Goal: Task Accomplishment & Management: Use online tool/utility

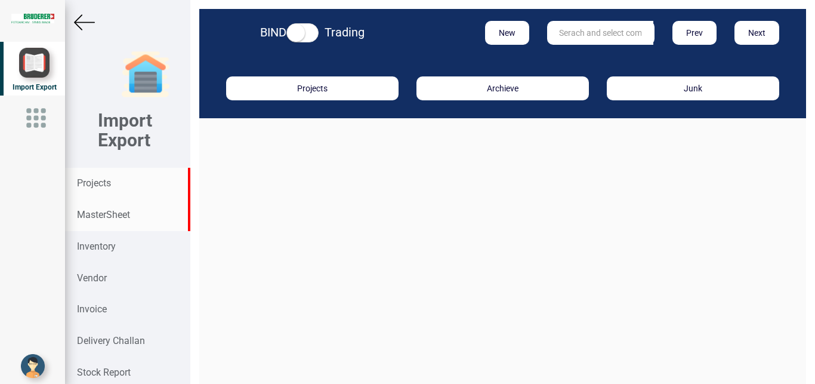
click at [98, 215] on strong "MasterSheet" at bounding box center [103, 214] width 53 height 11
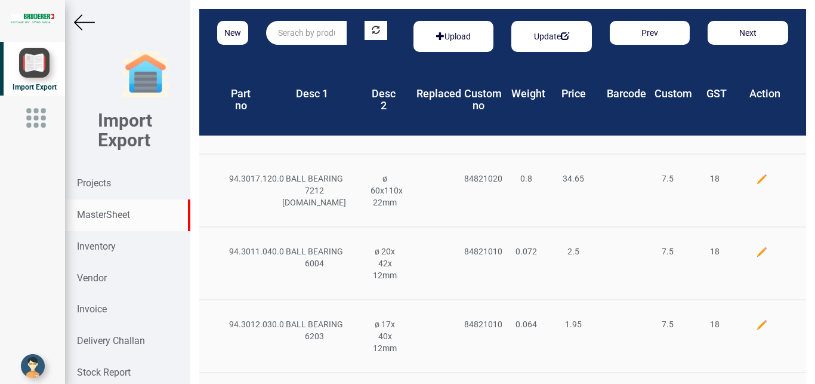
click at [295, 33] on input "text" at bounding box center [306, 33] width 81 height 24
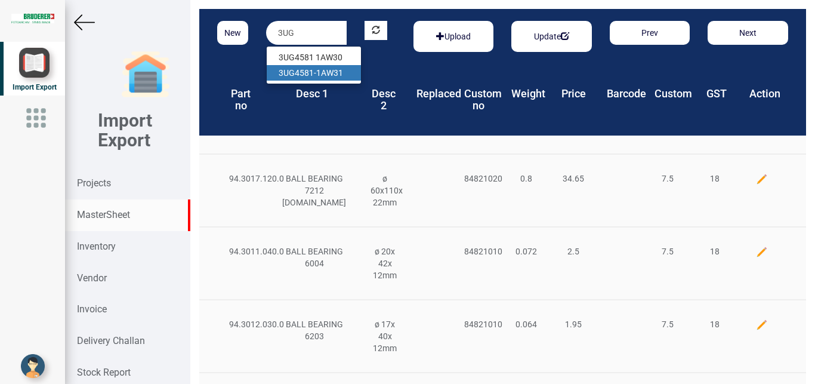
click at [325, 72] on link "3UG 4581-1AW31" at bounding box center [314, 73] width 94 height 16
type input "3UG4581-1AW31"
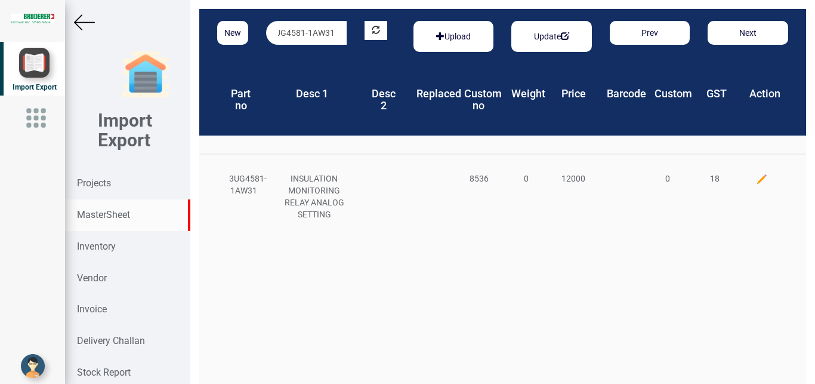
click at [756, 181] on img at bounding box center [762, 179] width 12 height 12
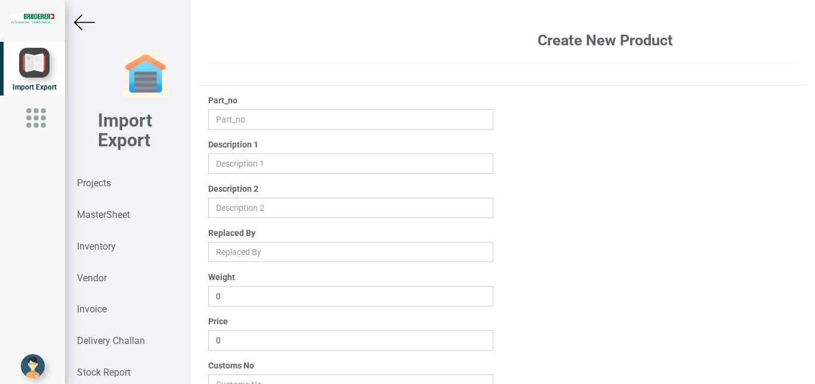
type input "3UG4581-1AW31"
type input "INSULATION MONITORING RELAY ANALOG SETTING"
type input "12000"
type input "8536"
type input "0"
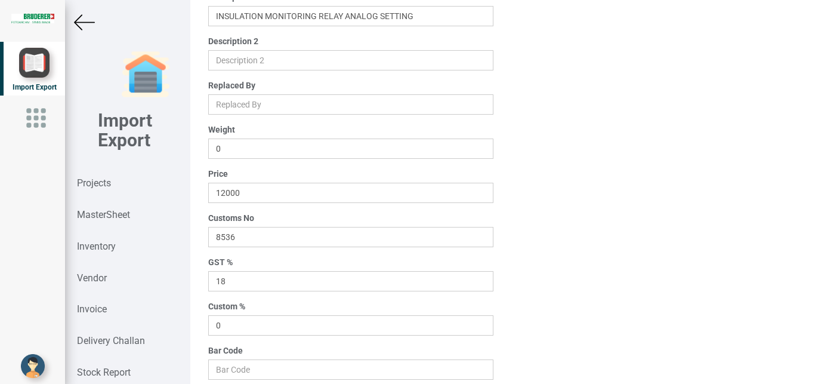
scroll to position [150, 0]
drag, startPoint x: 256, startPoint y: 199, endPoint x: 200, endPoint y: 195, distance: 56.2
click at [208, 195] on input "12000" at bounding box center [351, 190] width 286 height 20
type input "20000"
click at [541, 259] on div "Part_no 3UG4581-1AW31 Description 1 Description 2 Replaced By Weight 0 Price 20…" at bounding box center [502, 175] width 607 height 462
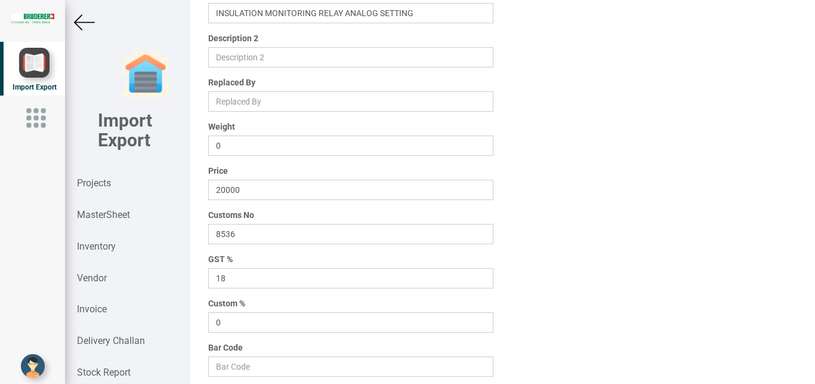
scroll to position [190, 0]
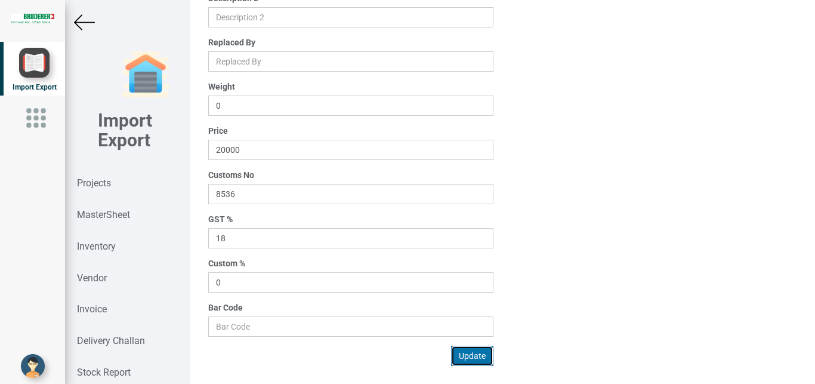
click at [467, 353] on button "Update" at bounding box center [472, 356] width 42 height 20
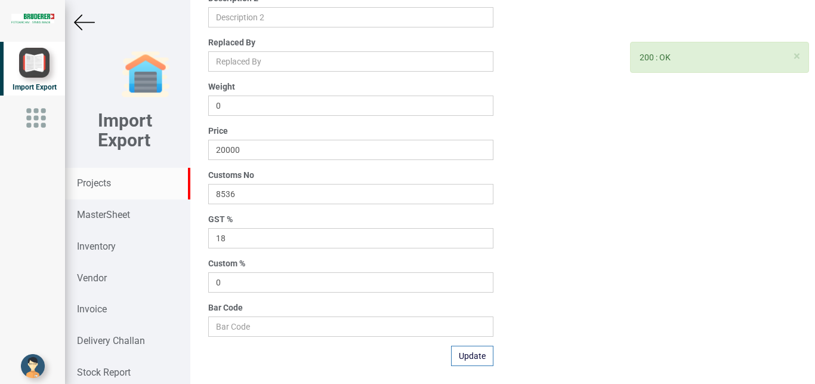
click at [85, 187] on strong "Projects" at bounding box center [94, 182] width 34 height 11
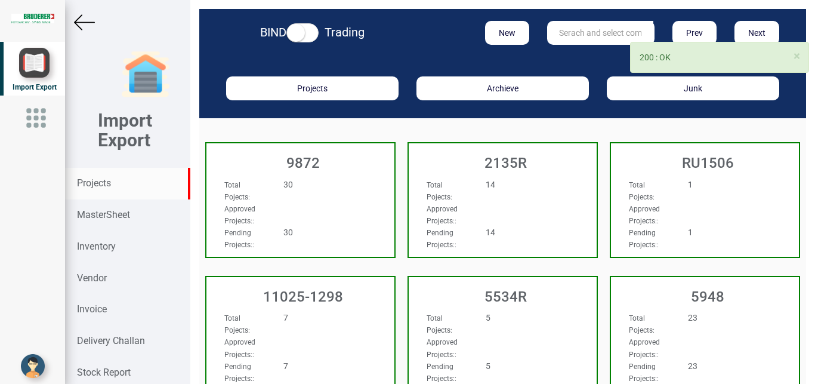
click at [586, 29] on input "text" at bounding box center [600, 33] width 106 height 24
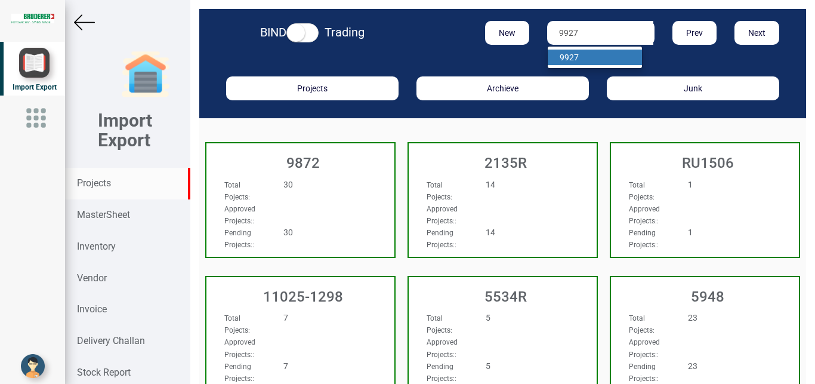
type input "9927"
click at [568, 64] on link "9927" at bounding box center [595, 58] width 94 height 16
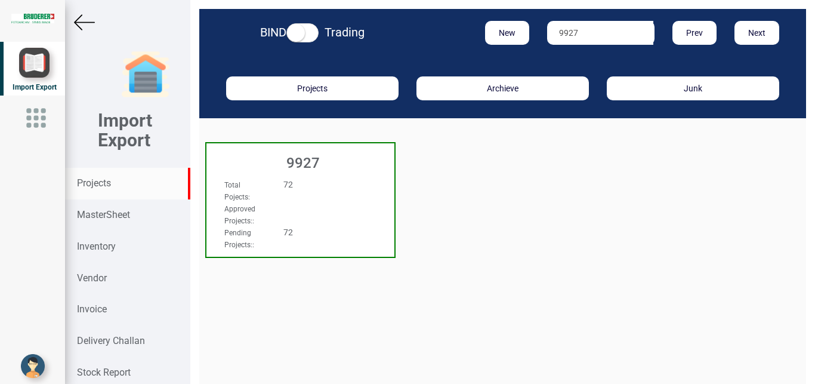
click at [327, 159] on h3 "9927" at bounding box center [303, 163] width 182 height 16
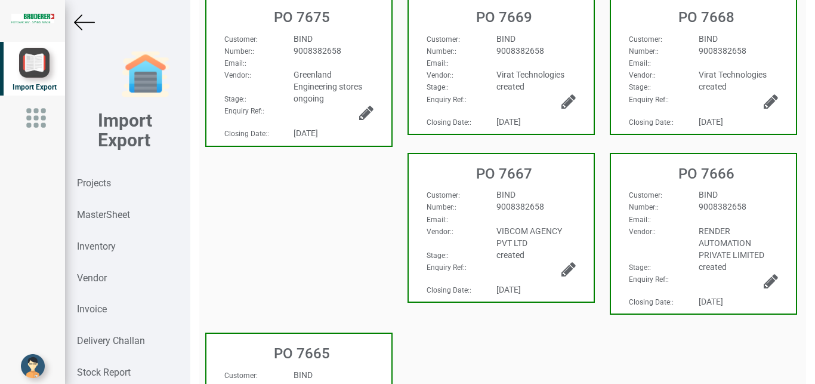
scroll to position [489, 0]
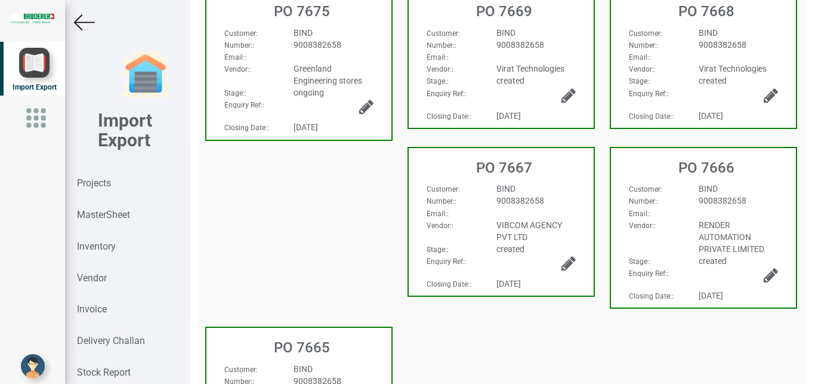
click at [748, 257] on div "created" at bounding box center [738, 261] width 97 height 12
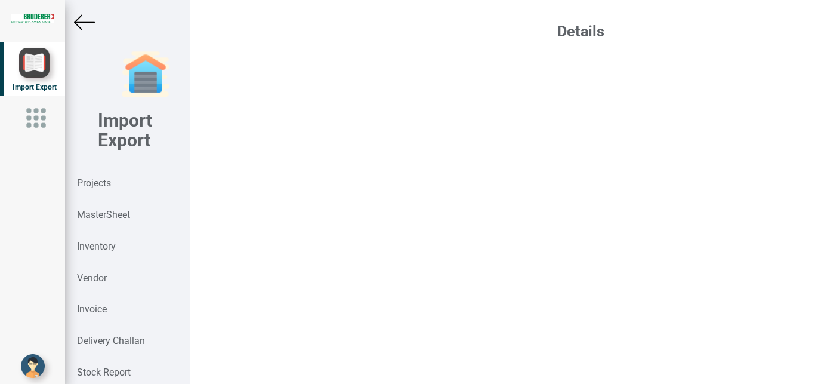
select select "INR"
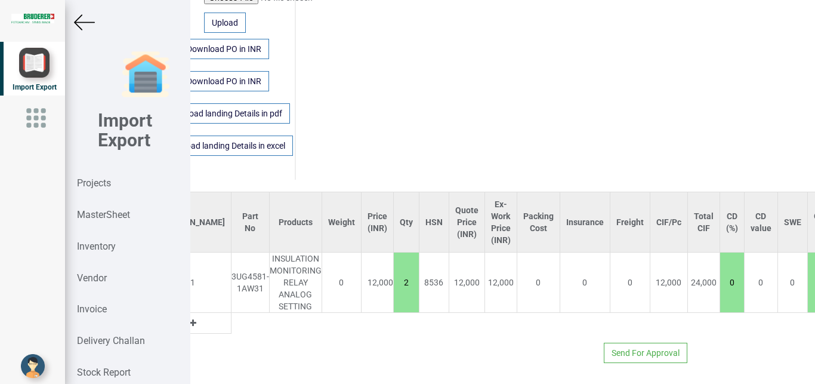
scroll to position [812, 189]
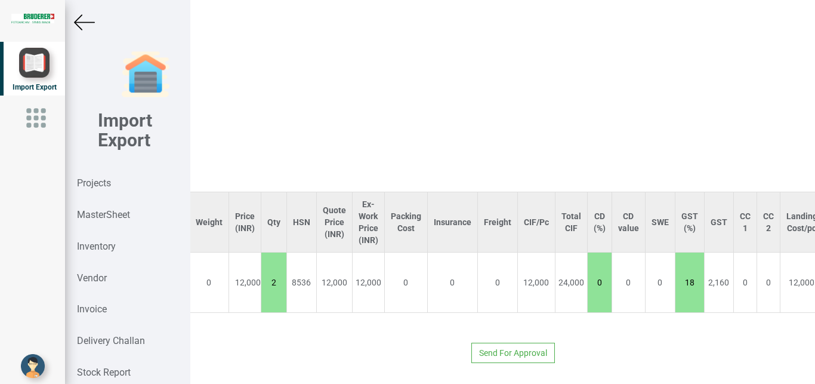
type input "0"
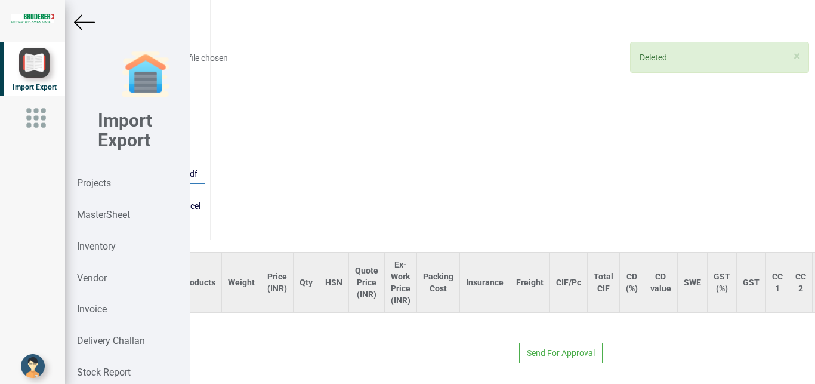
scroll to position [752, 0]
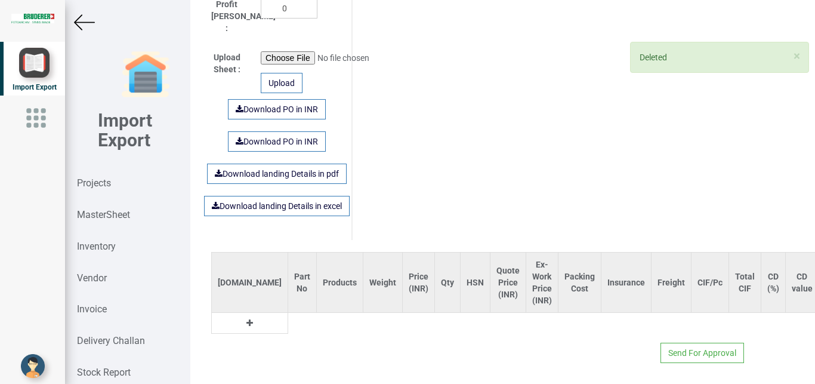
click at [246, 319] on icon at bounding box center [249, 323] width 7 height 8
click at [288, 313] on input "text" at bounding box center [302, 323] width 28 height 20
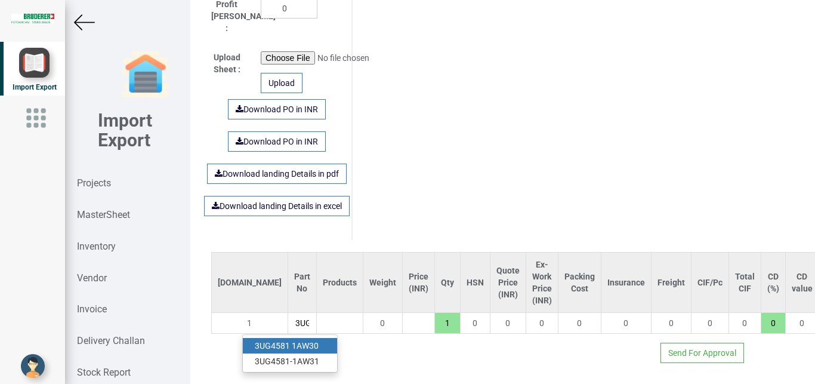
scroll to position [0, 2]
type input "3UG"
click at [314, 353] on link "3UG 4581-1AW31" at bounding box center [290, 361] width 94 height 16
type input "20000"
type input "3UG4581-1AW31"
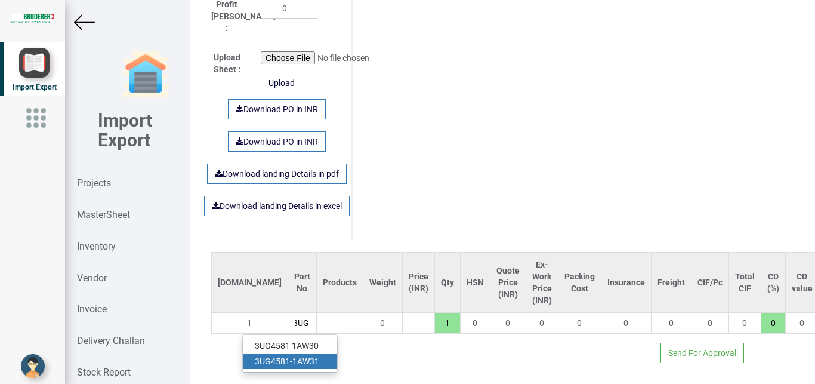
type input "18"
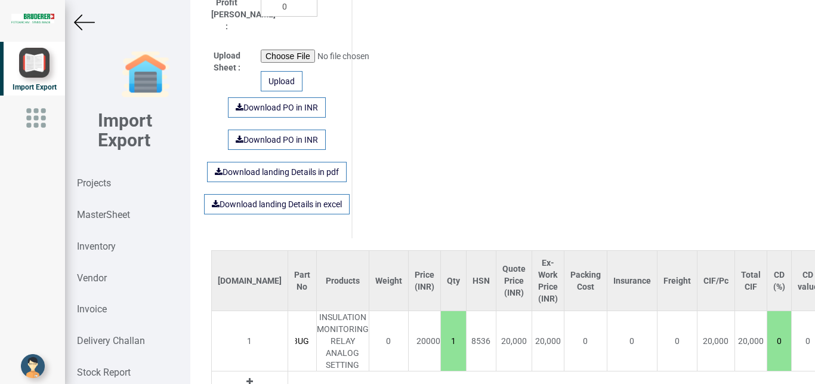
scroll to position [0, 50]
drag, startPoint x: 402, startPoint y: 334, endPoint x: 418, endPoint y: 334, distance: 16.1
click at [441, 334] on input "1" at bounding box center [453, 341] width 25 height 20
type input "200000"
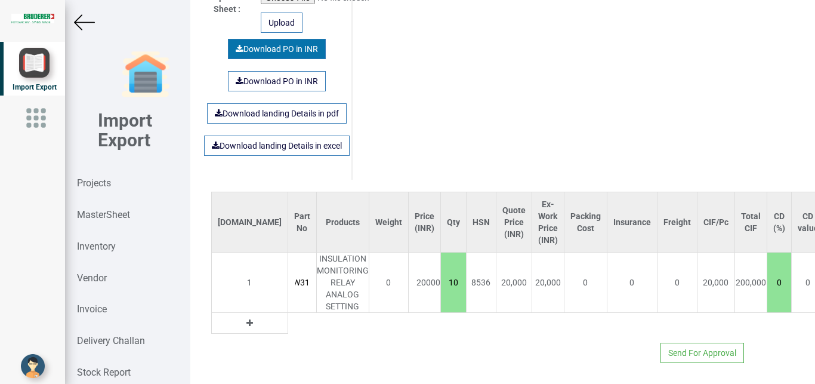
type input "10"
click at [260, 39] on link "Download PO in INR" at bounding box center [277, 49] width 98 height 20
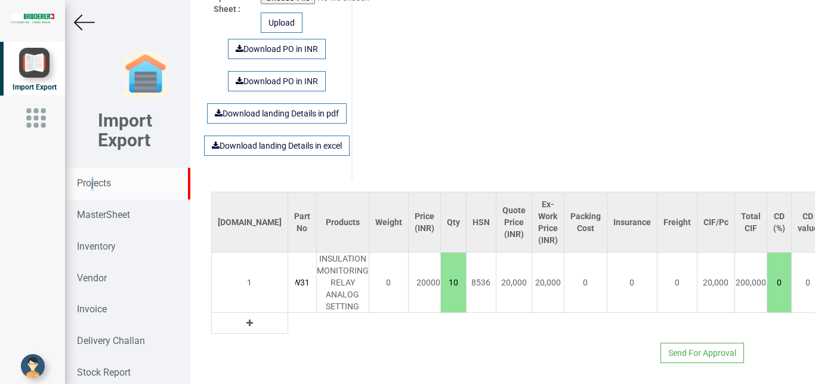
click at [90, 181] on strong "Projects" at bounding box center [94, 182] width 34 height 11
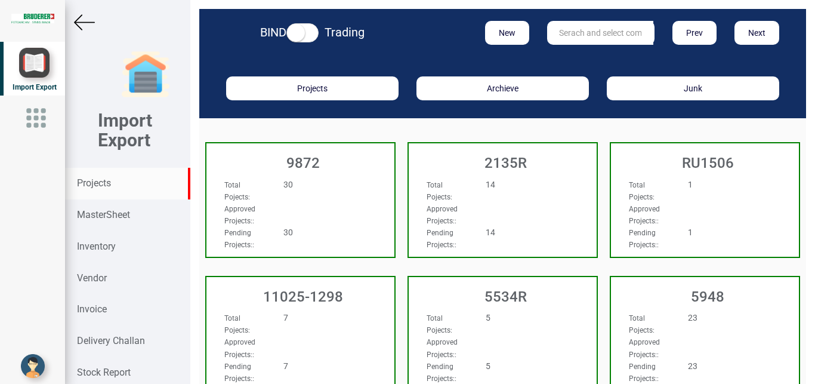
click at [575, 34] on input "text" at bounding box center [600, 33] width 106 height 24
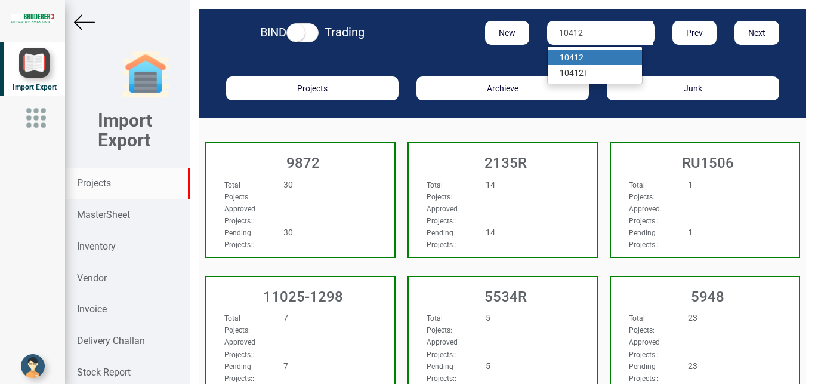
type input "10412"
click at [570, 60] on strong "10412" at bounding box center [572, 58] width 24 height 10
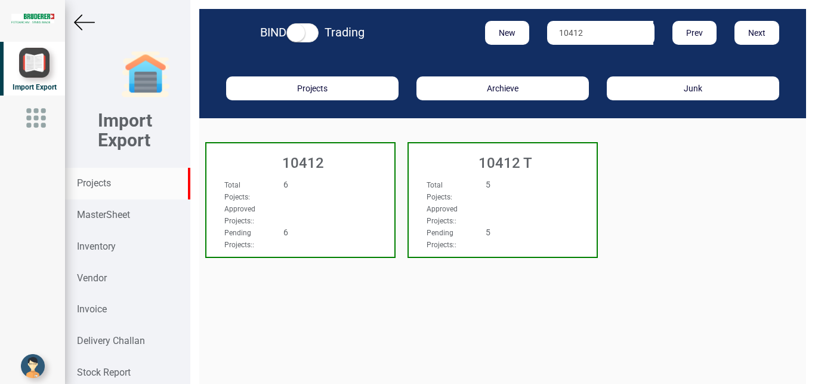
click at [363, 188] on div "Total Pojects : 6 Approved Projects: : Pending Projects: : 6" at bounding box center [300, 189] width 188 height 46
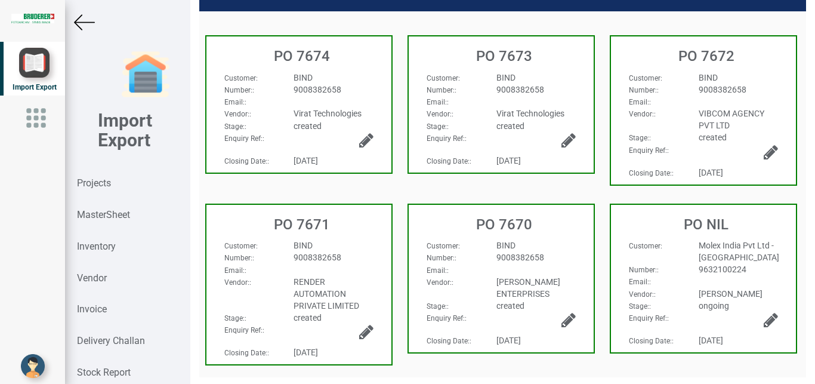
scroll to position [134, 0]
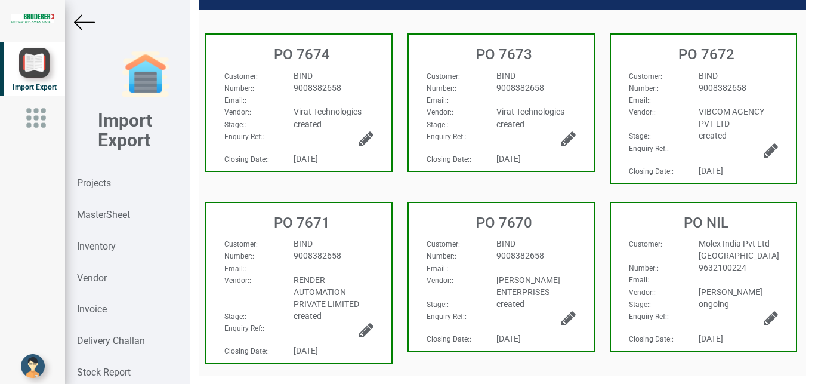
click at [340, 294] on span "RENDER AUTOMATION PRIVATE LIMITED" at bounding box center [327, 291] width 66 height 33
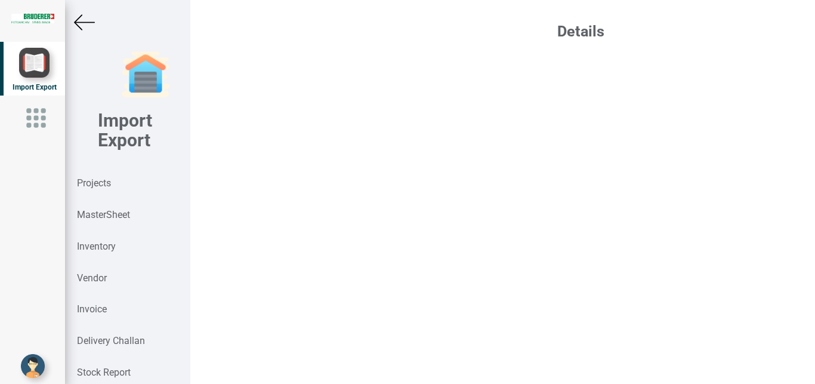
select select "INR"
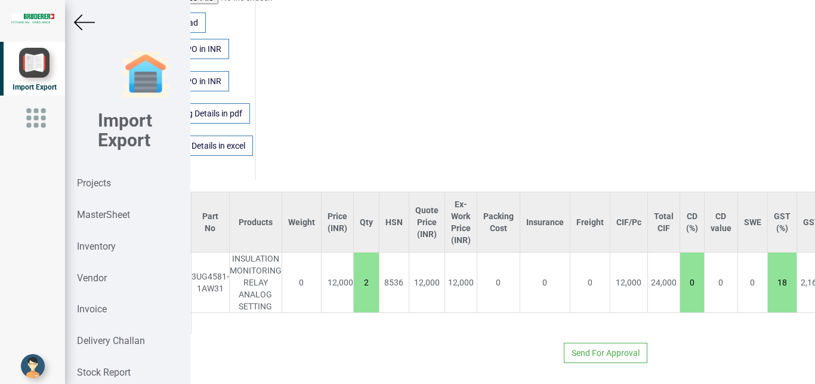
scroll to position [812, 189]
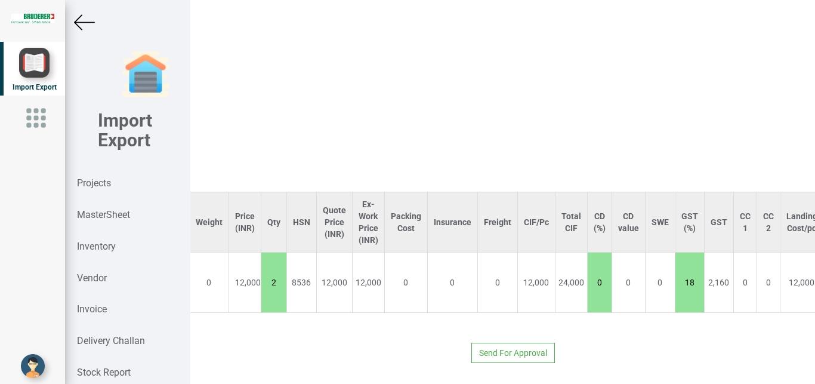
type input "0"
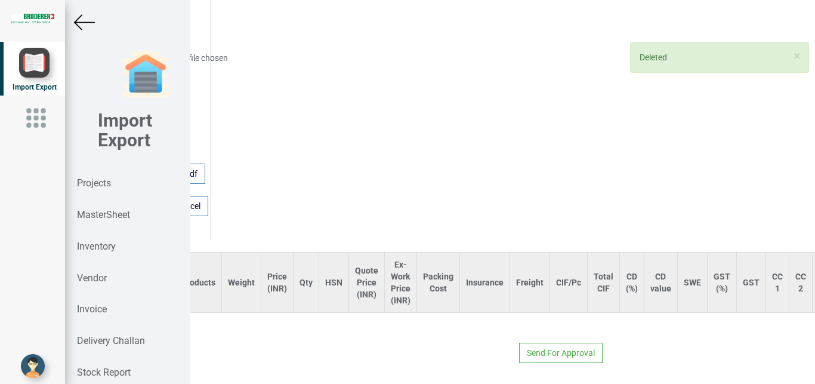
scroll to position [752, 0]
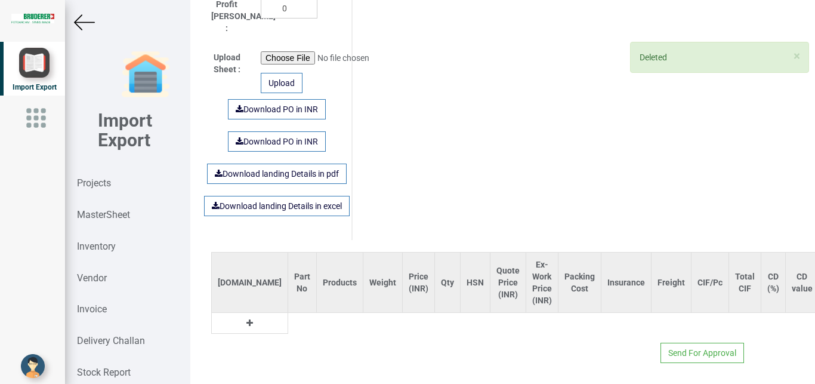
click at [246, 319] on icon at bounding box center [249, 323] width 7 height 8
click at [288, 313] on input "text" at bounding box center [302, 323] width 28 height 20
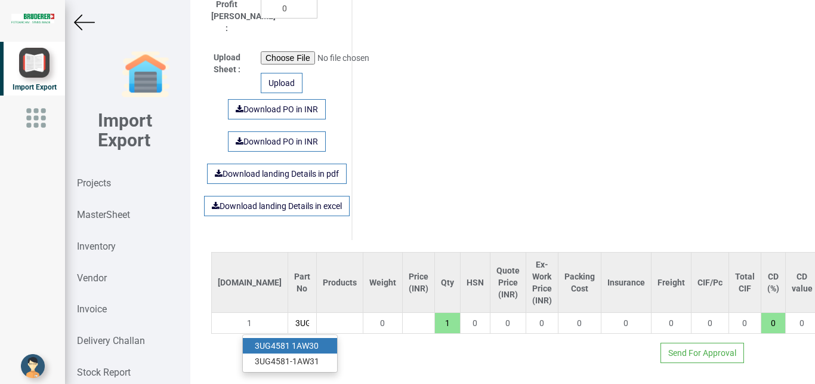
scroll to position [0, 2]
type input "3UG"
drag, startPoint x: 298, startPoint y: 351, endPoint x: 396, endPoint y: 352, distance: 97.9
click at [298, 353] on link "3UG 4581-1AW31" at bounding box center [290, 361] width 94 height 16
type input "20000"
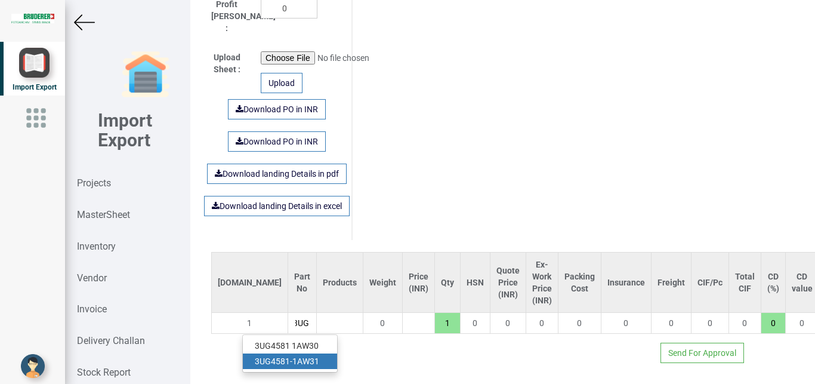
type input "3UG4581-1AW31"
type input "18"
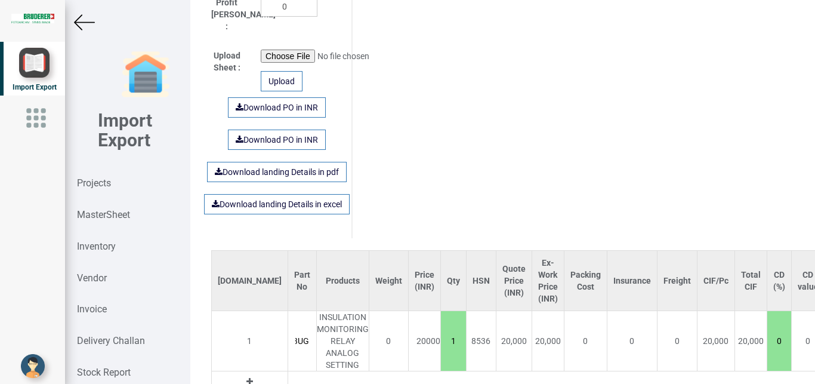
scroll to position [0, 50]
drag, startPoint x: 404, startPoint y: 330, endPoint x: 420, endPoint y: 334, distance: 16.6
click at [441, 334] on input "1" at bounding box center [453, 341] width 25 height 20
type input "200000"
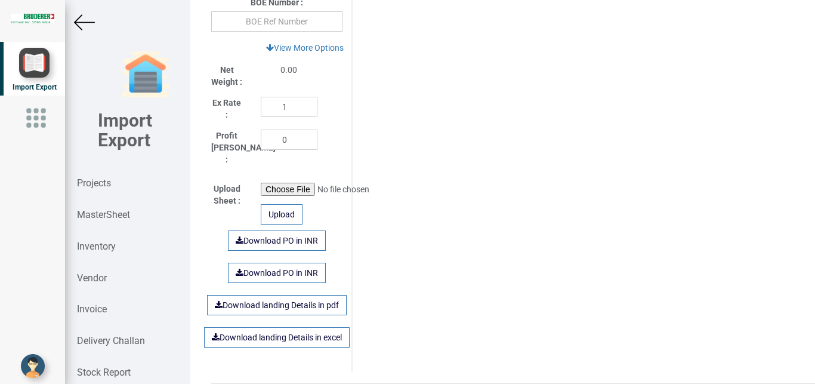
scroll to position [615, 0]
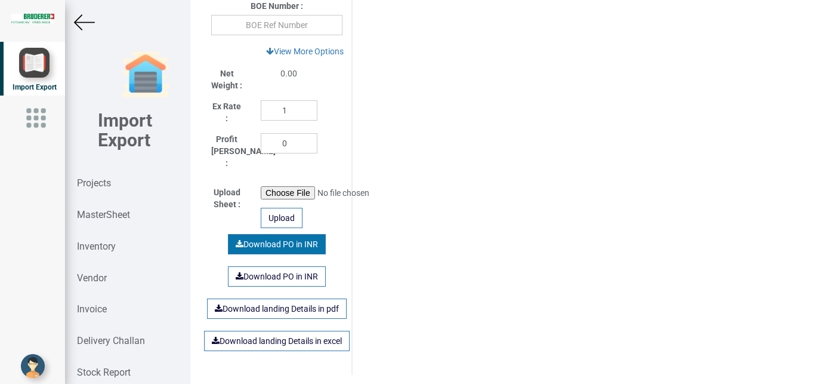
type input "10"
click at [266, 238] on link "Download PO in INR" at bounding box center [277, 244] width 98 height 20
